Goal: Task Accomplishment & Management: Use online tool/utility

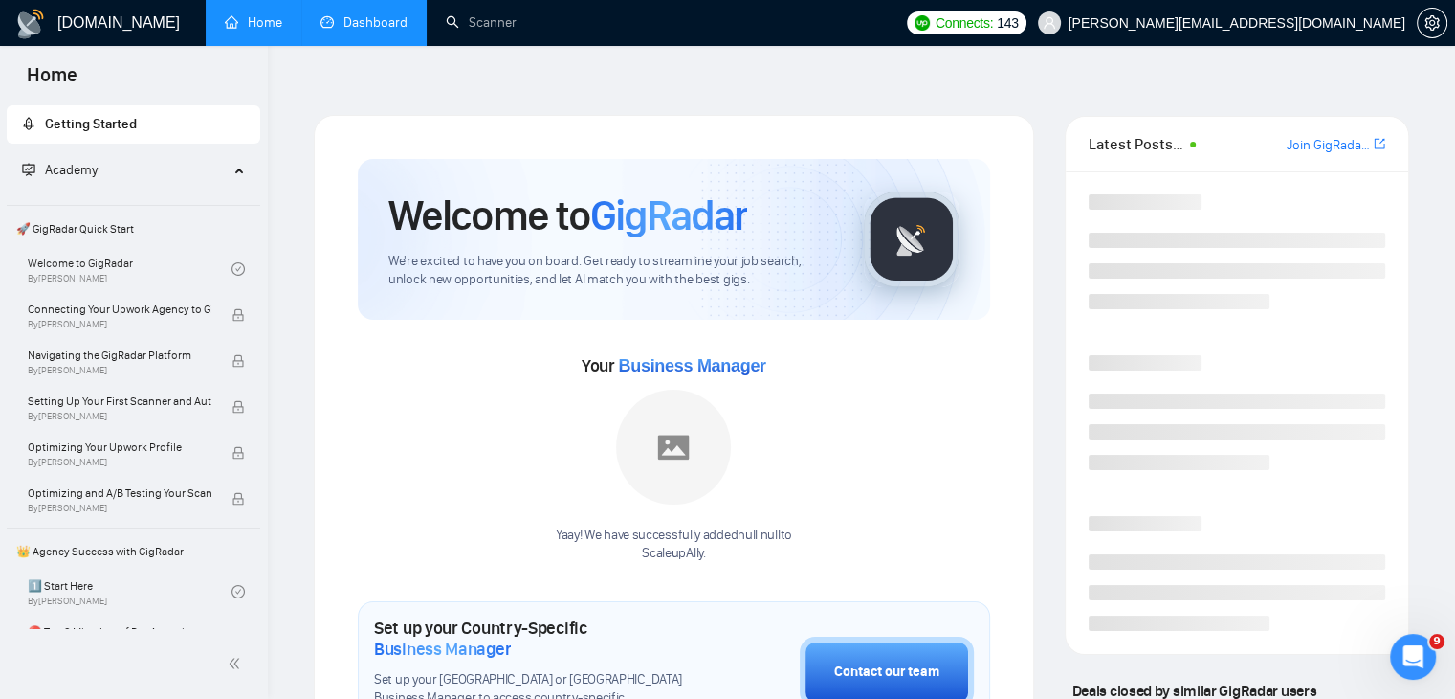
click at [356, 17] on link "Dashboard" at bounding box center [364, 22] width 87 height 16
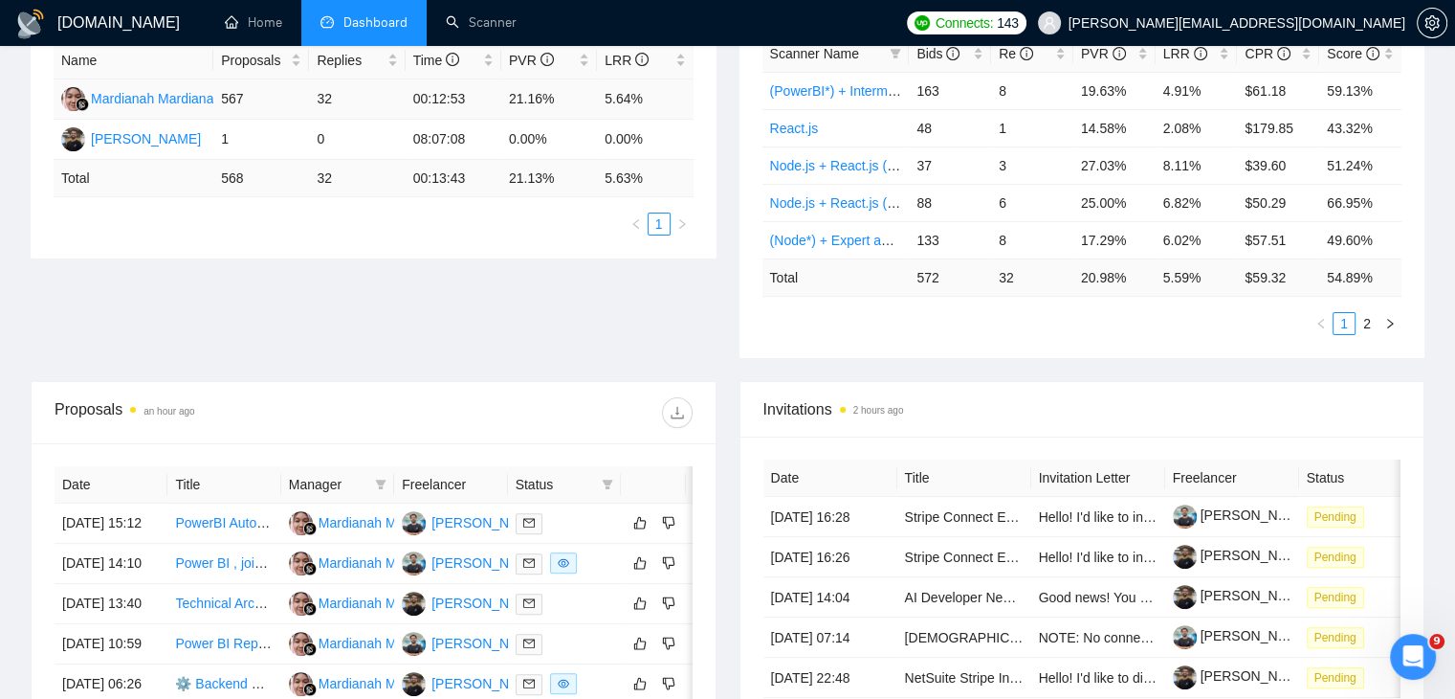
scroll to position [50, 0]
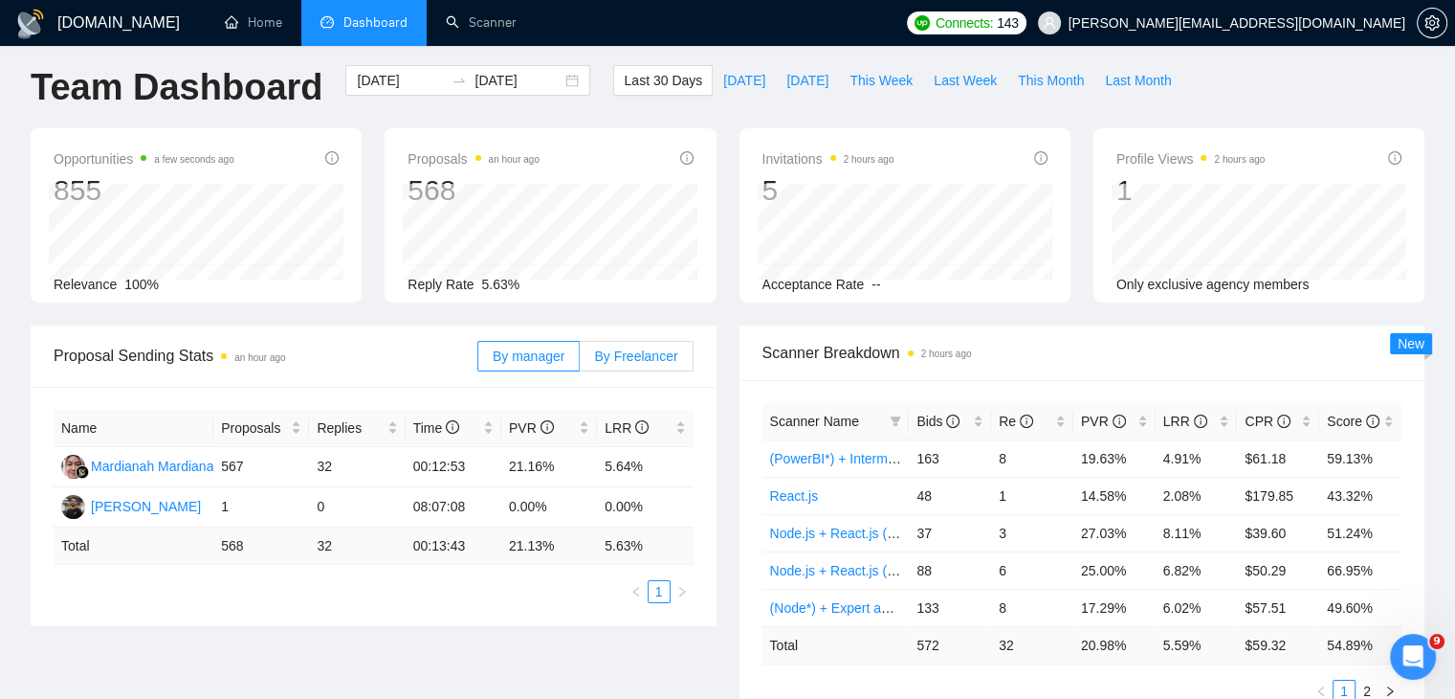
click at [651, 341] on label "By Freelancer" at bounding box center [636, 356] width 113 height 31
click at [580, 361] on input "By Freelancer" at bounding box center [580, 361] width 0 height 0
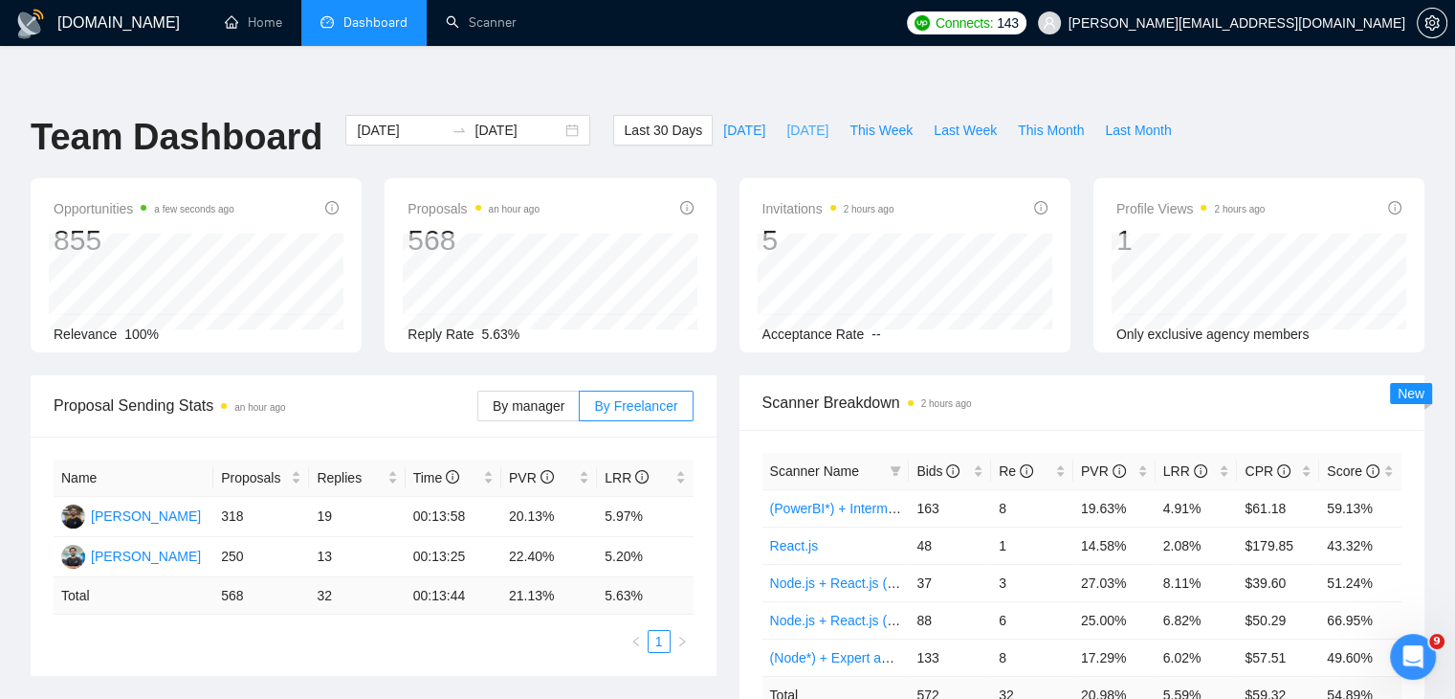
click at [799, 120] on span "[DATE]" at bounding box center [808, 130] width 42 height 21
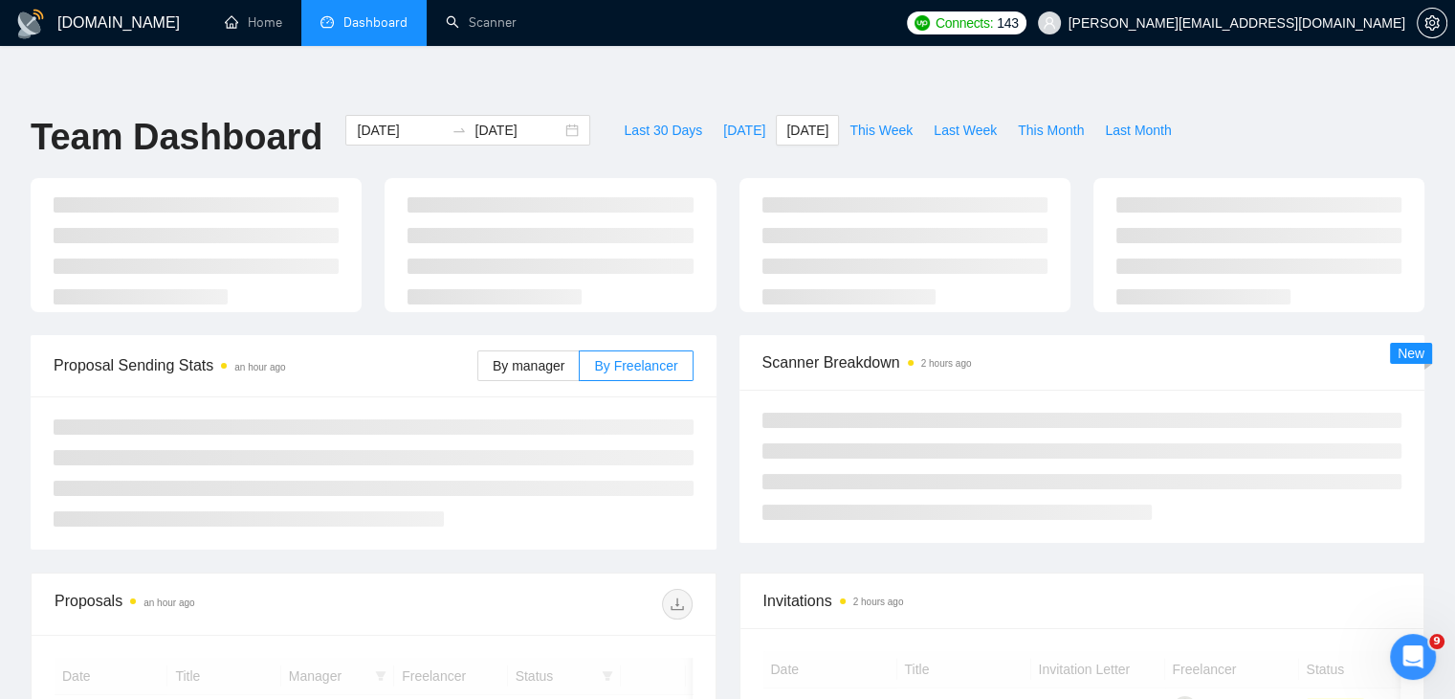
type input "[DATE]"
click at [942, 120] on span "Last Week" at bounding box center [965, 130] width 63 height 21
type input "[DATE]"
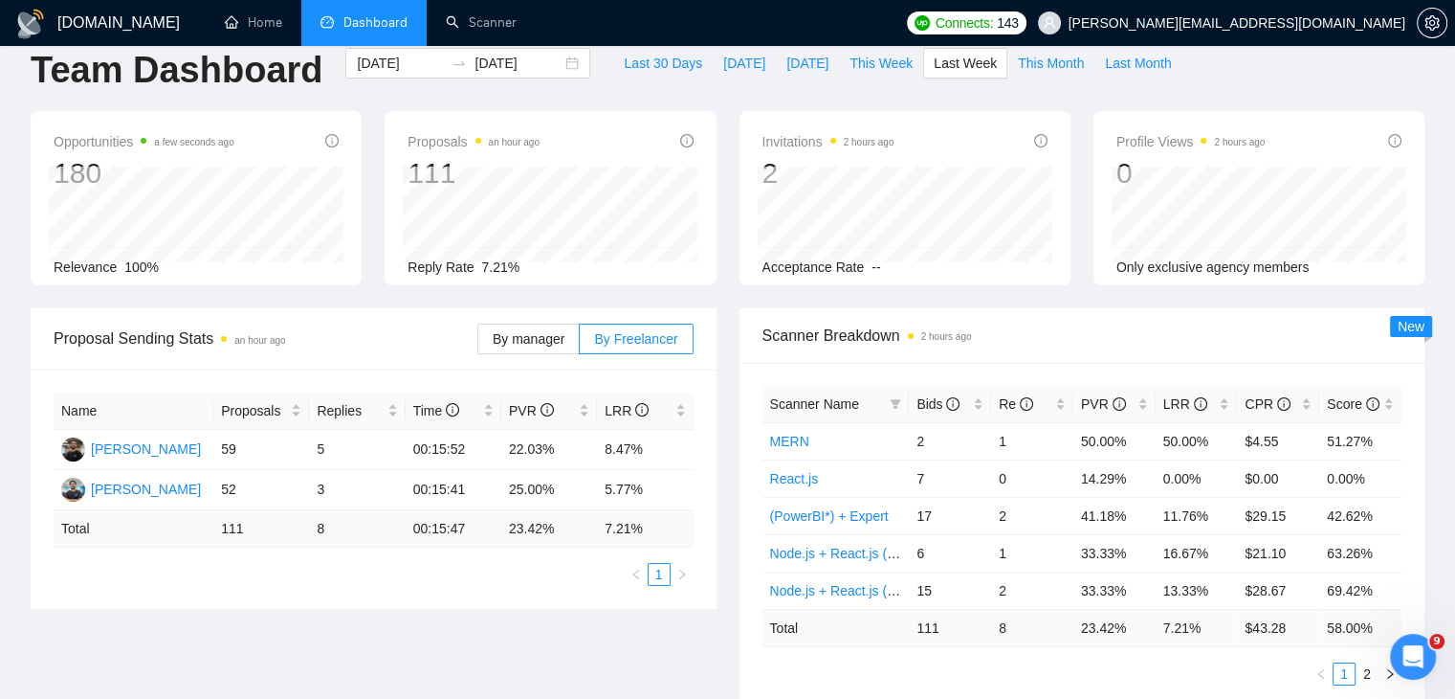
scroll to position [72, 0]
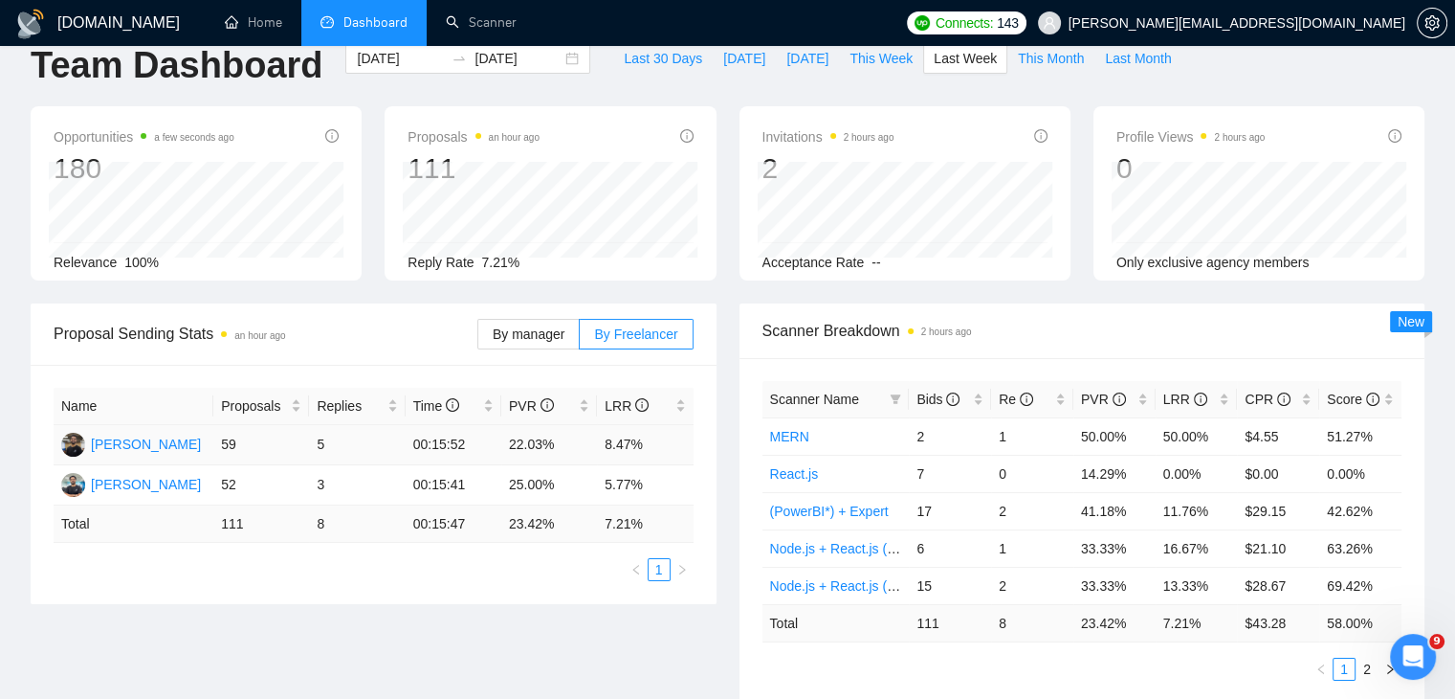
click at [223, 425] on td "59" at bounding box center [261, 445] width 96 height 40
click at [230, 505] on td "111" at bounding box center [261, 523] width 96 height 37
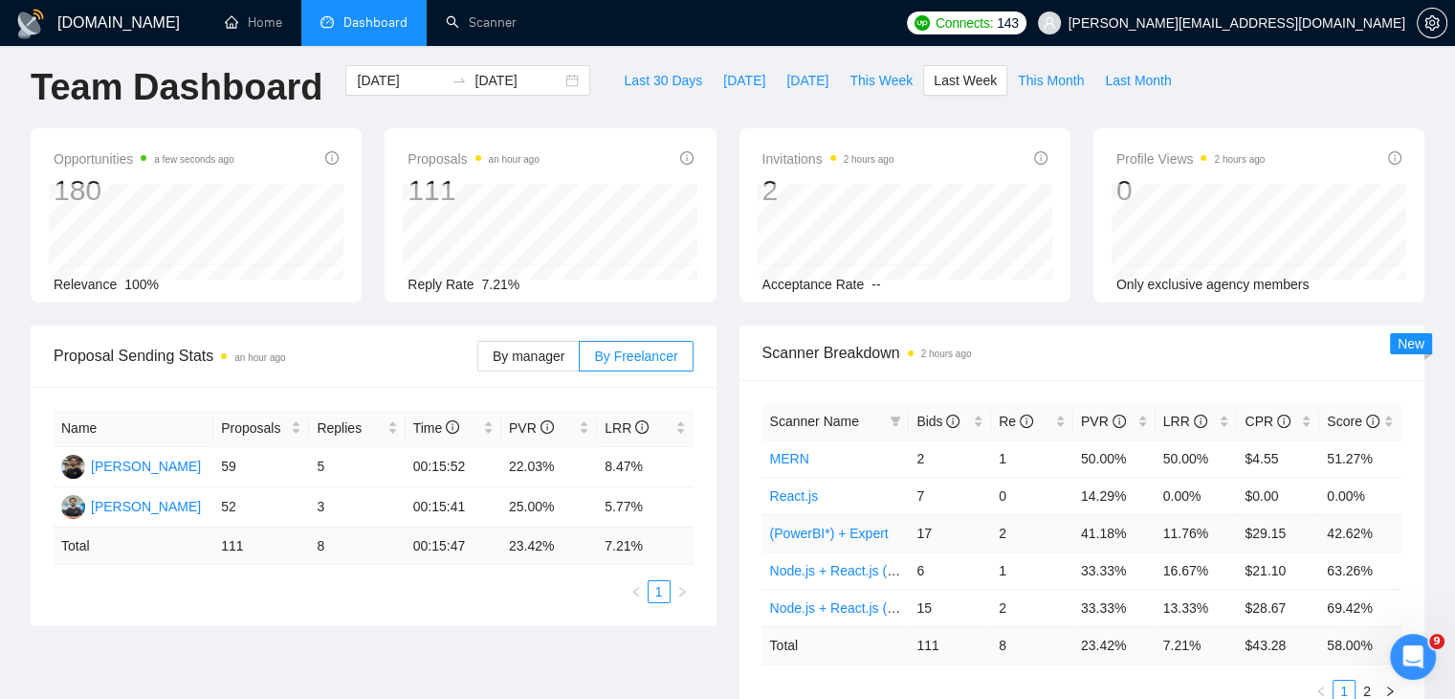
scroll to position [50, 0]
click at [1414, 657] on icon "Open Intercom Messenger" at bounding box center [1411, 654] width 32 height 32
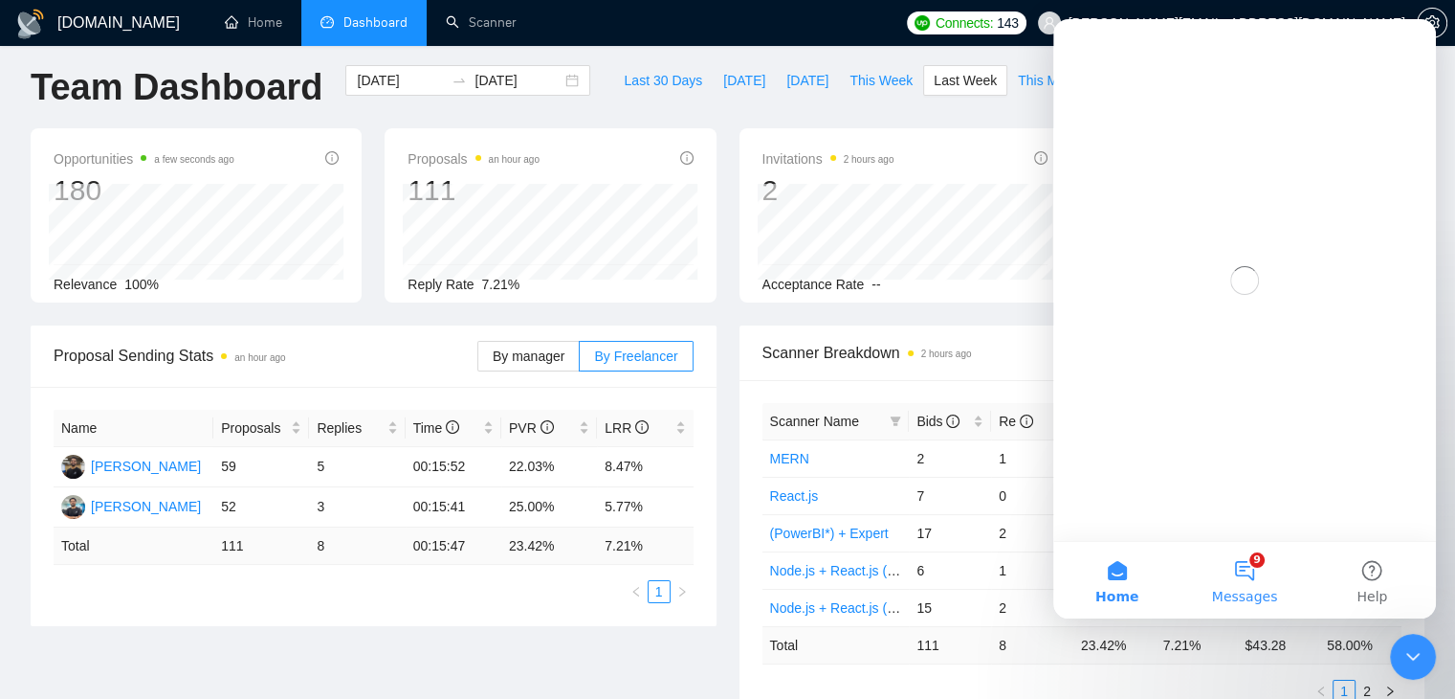
scroll to position [0, 0]
click at [1261, 578] on button "9 Messages" at bounding box center [1244, 580] width 127 height 77
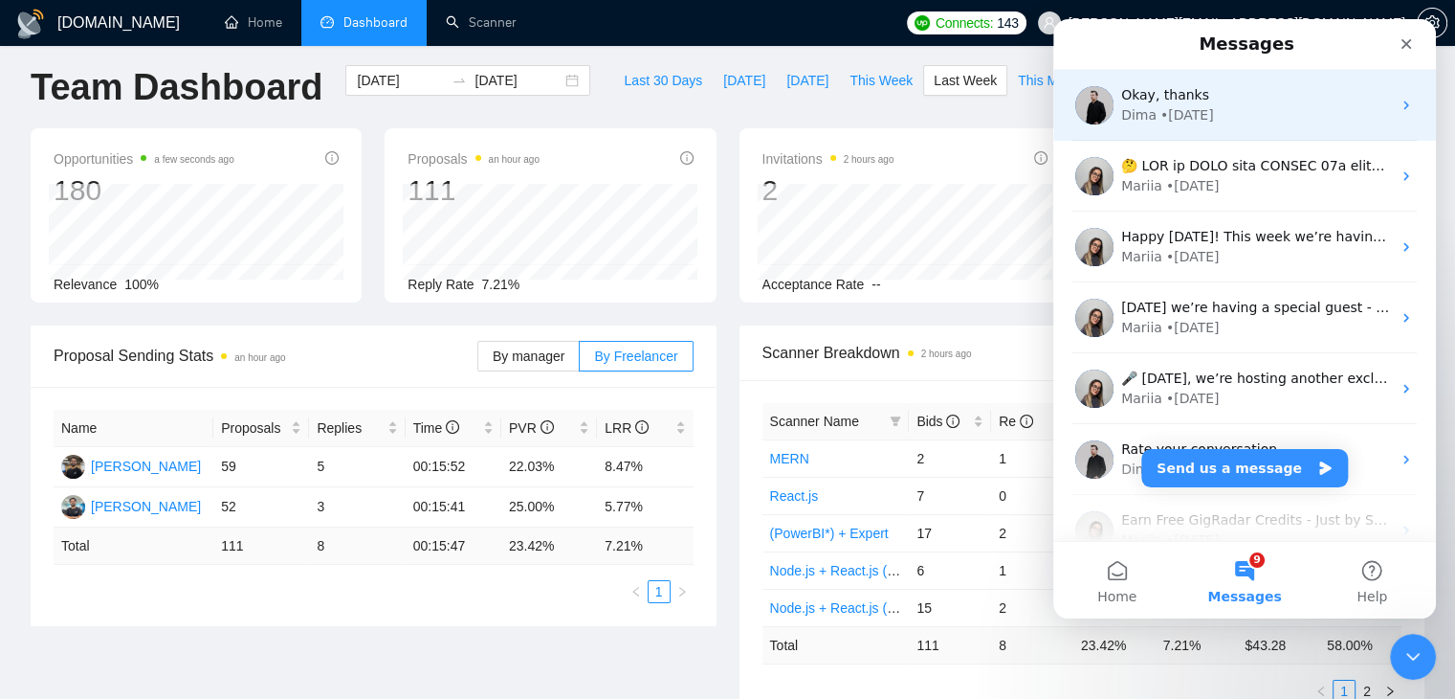
click at [1270, 122] on div "Dima • [DATE]" at bounding box center [1257, 115] width 270 height 20
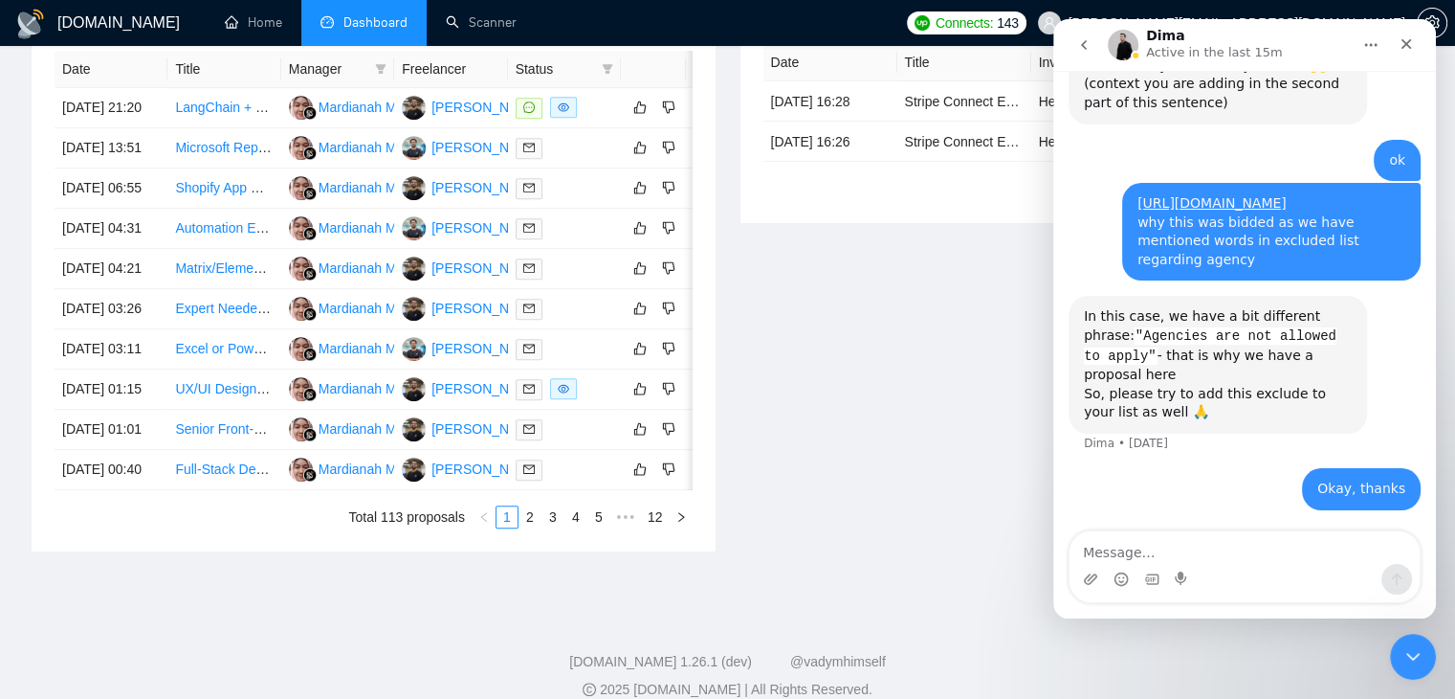
scroll to position [833, 0]
click at [528, 526] on link "2" at bounding box center [530, 515] width 21 height 21
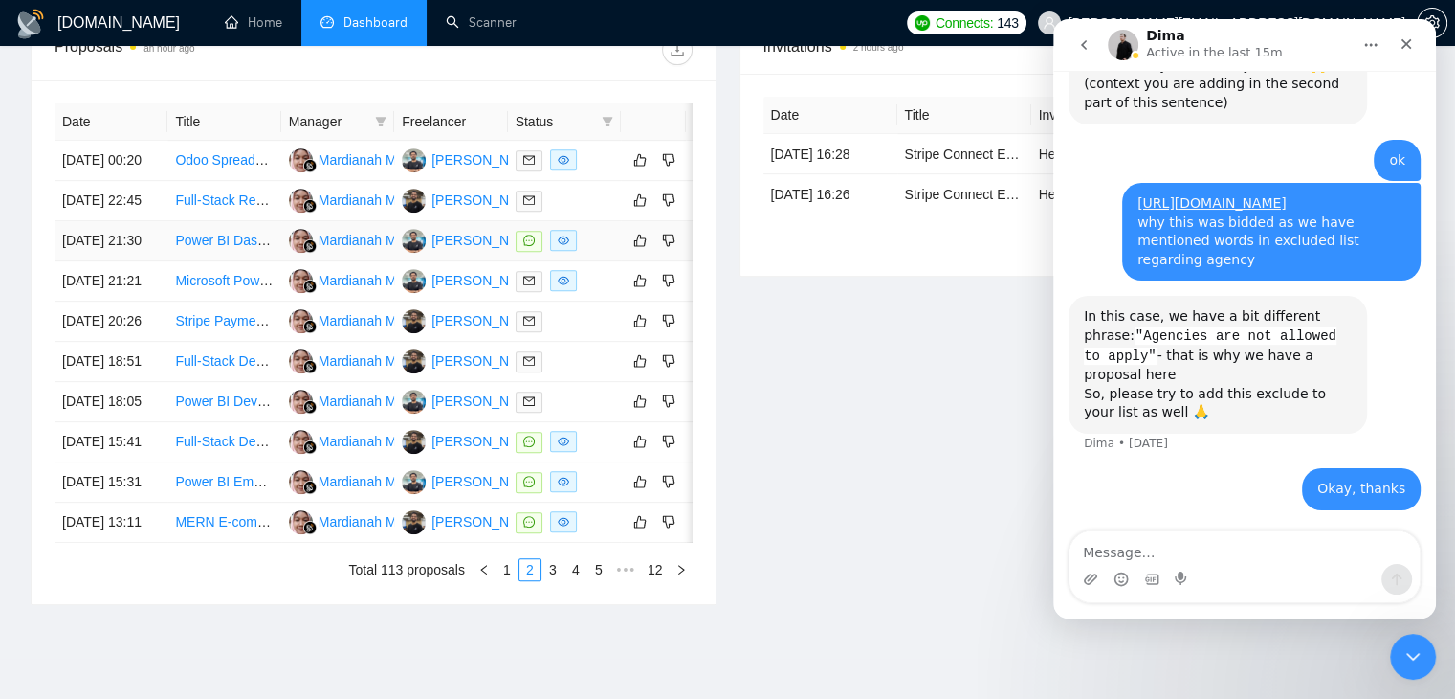
click at [215, 246] on link "Power BI Dashboard Troubleshooting Expert Needed" at bounding box center [333, 240] width 316 height 15
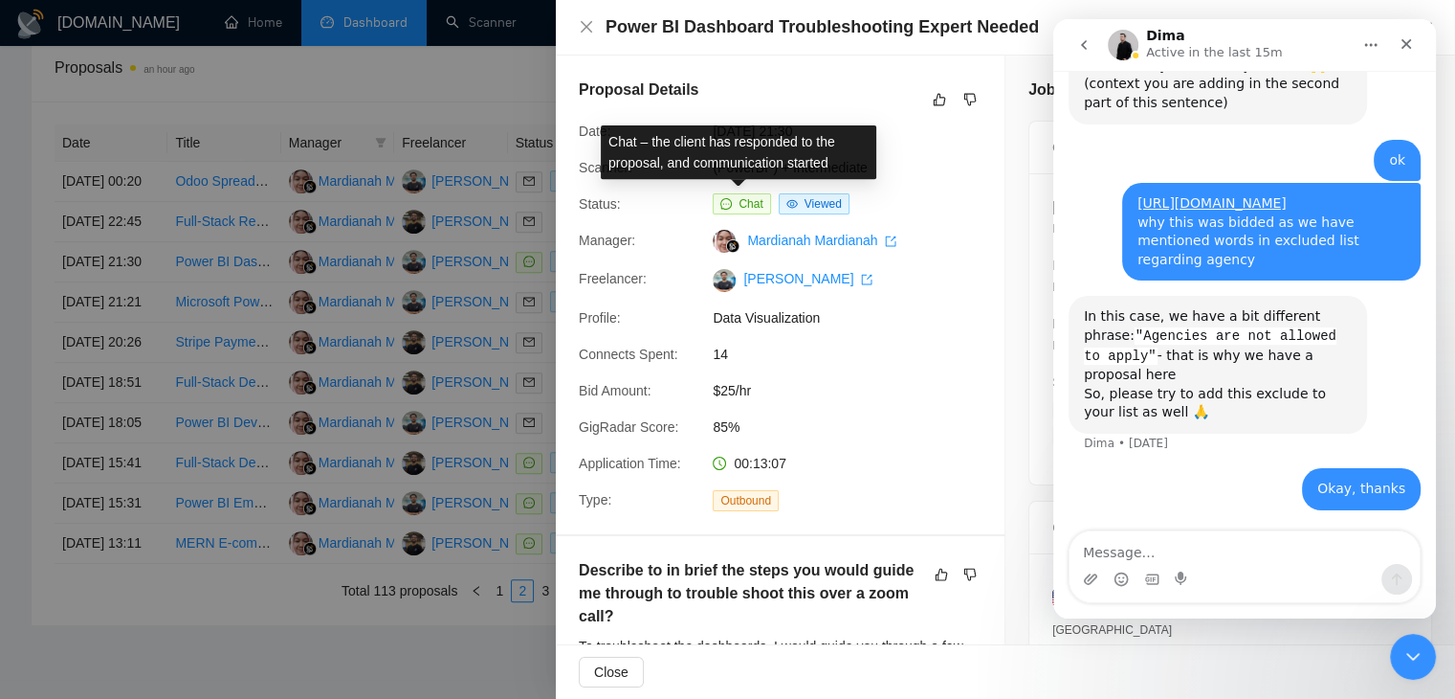
click at [741, 202] on span "Chat" at bounding box center [751, 203] width 24 height 13
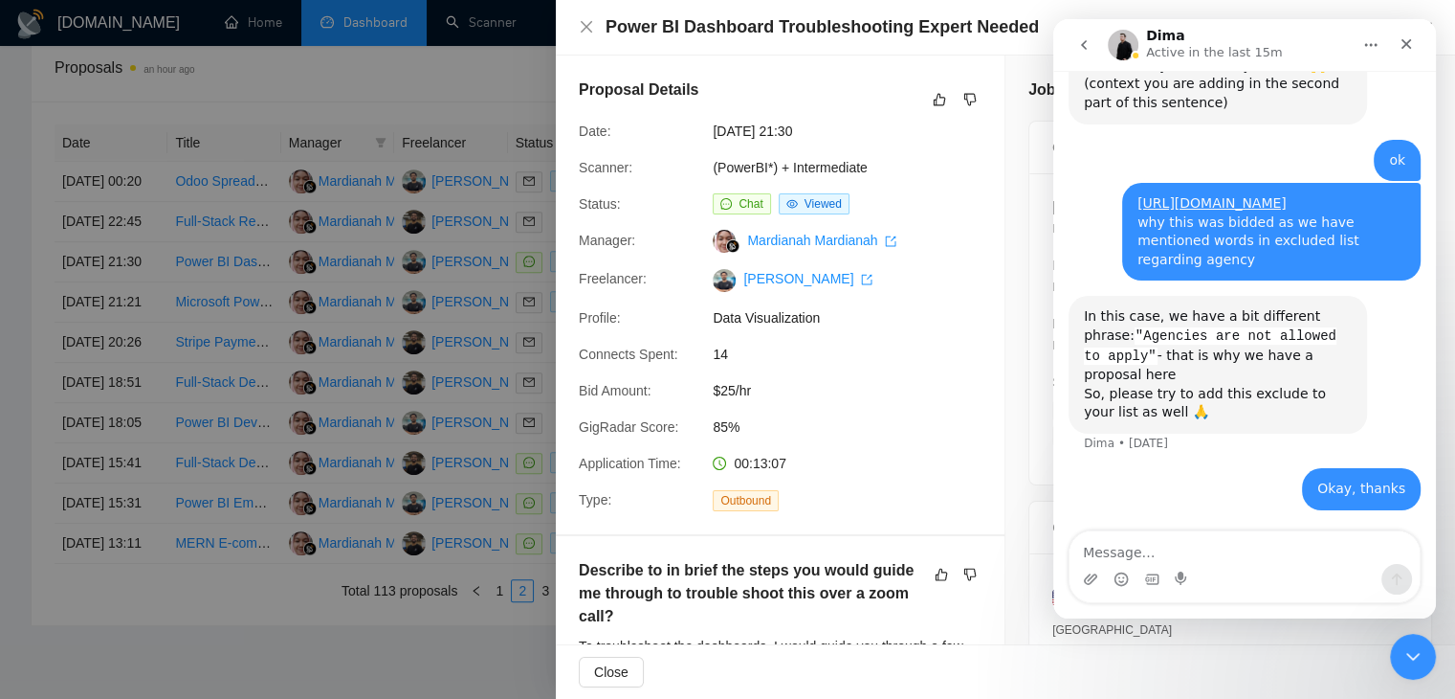
click at [448, 422] on div at bounding box center [727, 349] width 1455 height 699
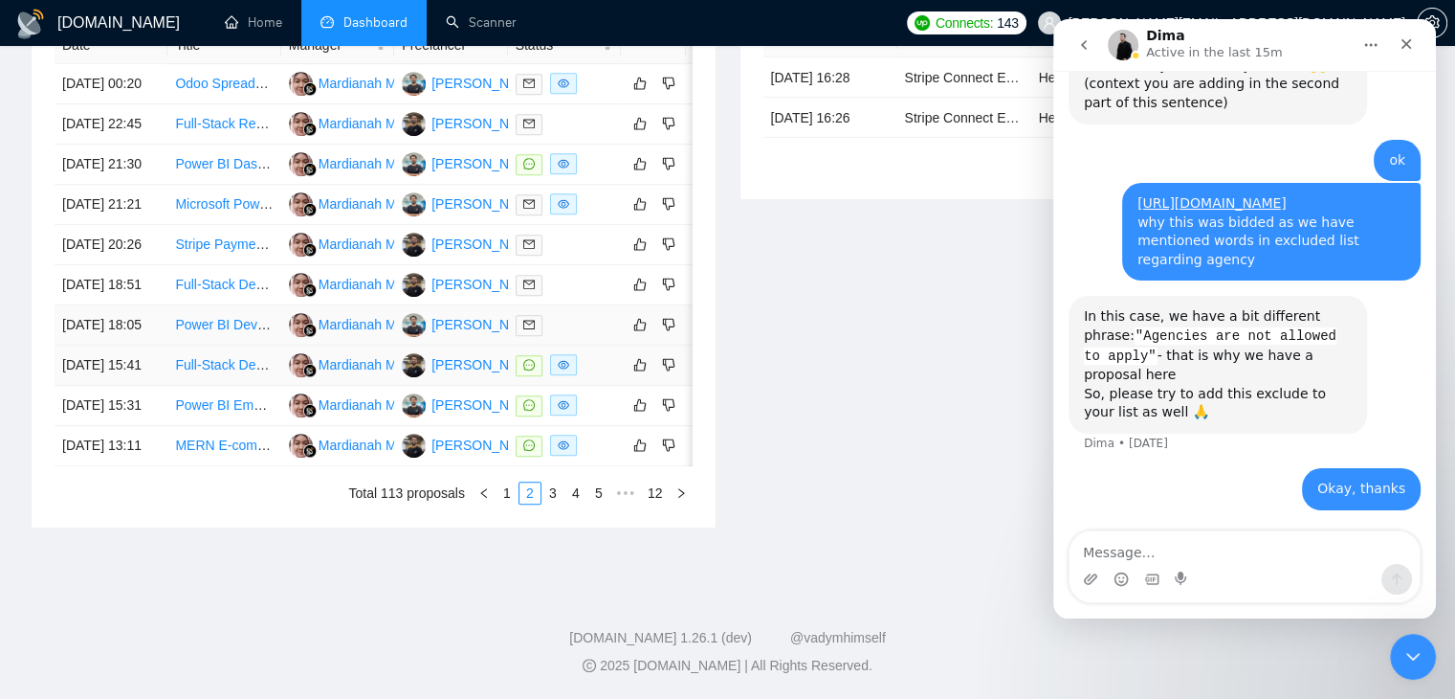
scroll to position [860, 0]
